Goal: Task Accomplishment & Management: Manage account settings

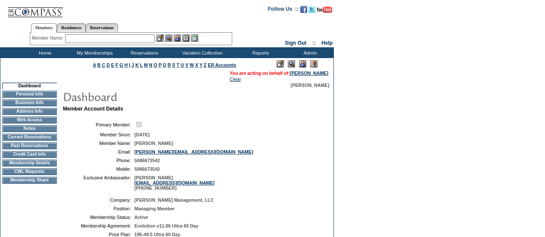
scroll to position [416, 0]
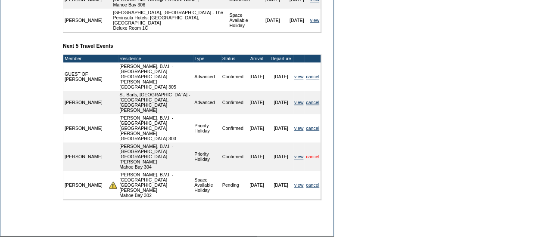
click at [314, 154] on link "cancel" at bounding box center [312, 156] width 13 height 5
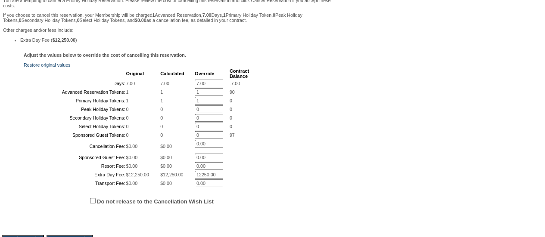
scroll to position [166, 0]
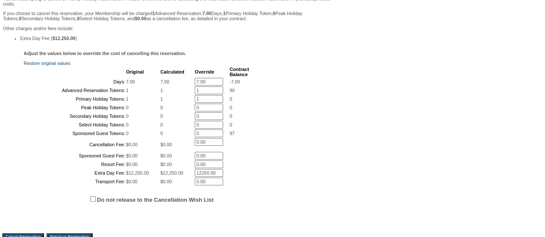
drag, startPoint x: 219, startPoint y: 87, endPoint x: 166, endPoint y: 81, distance: 53.7
click at [166, 81] on tbody "Original Calculated Override Contract Balance Days: 7.00 7.00 7.00 * -7.00 Adva…" at bounding box center [137, 126] width 224 height 119
type input "0"
click at [178, 103] on td "1" at bounding box center [177, 99] width 34 height 8
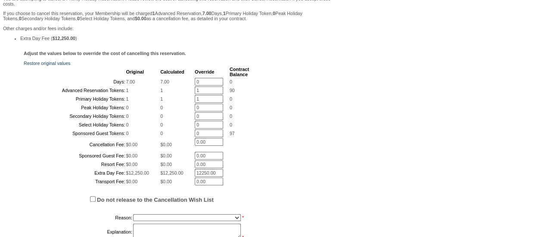
drag, startPoint x: 206, startPoint y: 103, endPoint x: 180, endPoint y: 104, distance: 26.7
click at [180, 94] on tr "Advanced Reservation Tokens: 1 1 1 * 90" at bounding box center [137, 91] width 224 height 8
type input "0"
drag, startPoint x: 203, startPoint y: 117, endPoint x: 119, endPoint y: 108, distance: 84.8
click at [119, 108] on tbody "Original Calculated Override Contract Balance Days: 7.00 7.00 0 * 0 Advanced Re…" at bounding box center [137, 126] width 224 height 119
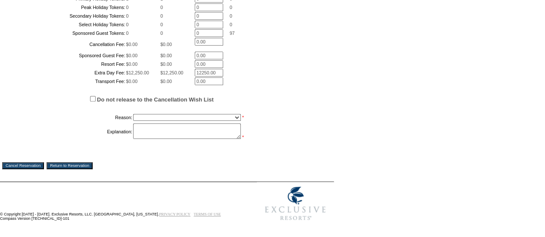
scroll to position [295, 0]
type input "0"
click at [163, 103] on label "Do not release to the Cancellation Wish List" at bounding box center [155, 99] width 117 height 6
click at [96, 102] on input "Do not release to the Cancellation Wish List" at bounding box center [93, 99] width 6 height 6
checkbox input "true"
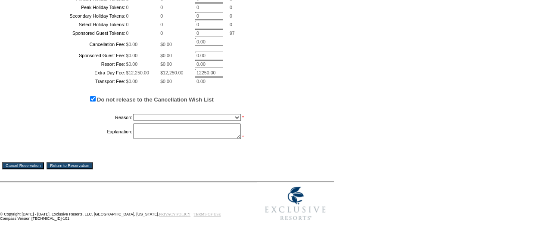
click at [168, 121] on select "Creating Continuous Stay Days Booked After Cancellation Experiential / Hotel / …" at bounding box center [187, 117] width 108 height 7
select select "1030"
click at [133, 121] on select "Creating Continuous Stay Days Booked After Cancellation Experiential / Hotel / …" at bounding box center [187, 117] width 108 height 7
click at [185, 139] on textarea at bounding box center [187, 131] width 108 height 15
type textarea "EP"
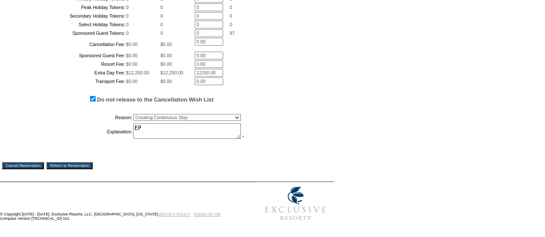
click at [40, 169] on input "Cancel Reservation" at bounding box center [23, 165] width 42 height 7
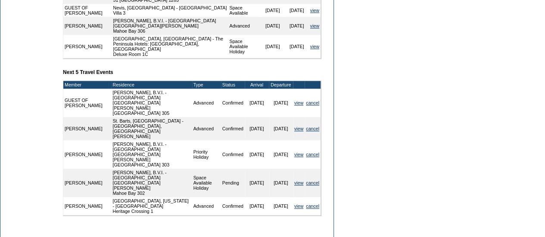
scroll to position [389, 0]
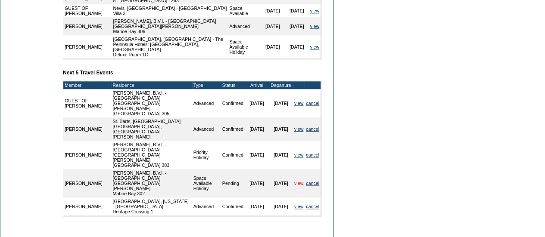
click at [300, 181] on link "view" at bounding box center [298, 183] width 9 height 5
